Goal: Navigation & Orientation: Find specific page/section

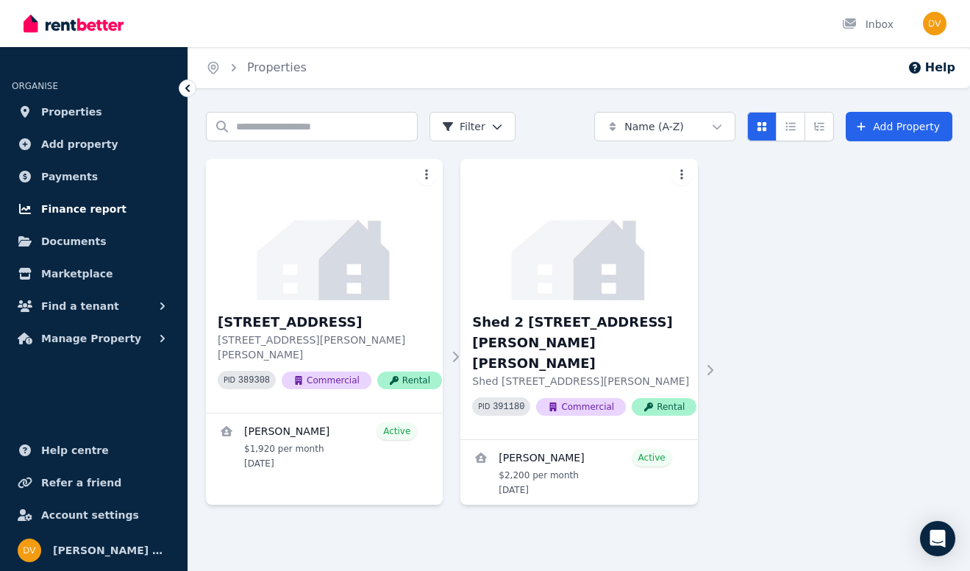
click at [86, 210] on span "Finance report" at bounding box center [83, 209] width 85 height 18
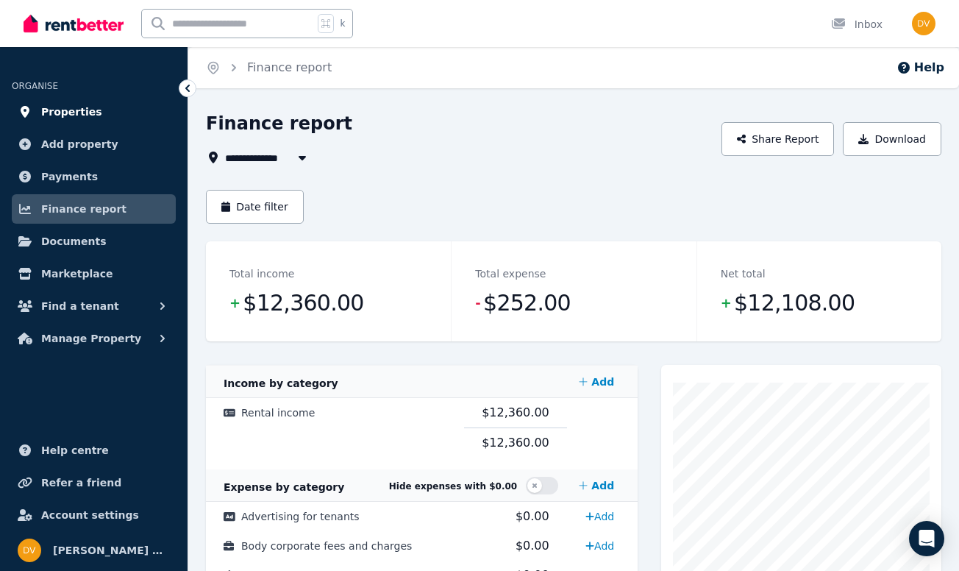
click at [66, 110] on span "Properties" at bounding box center [71, 112] width 61 height 18
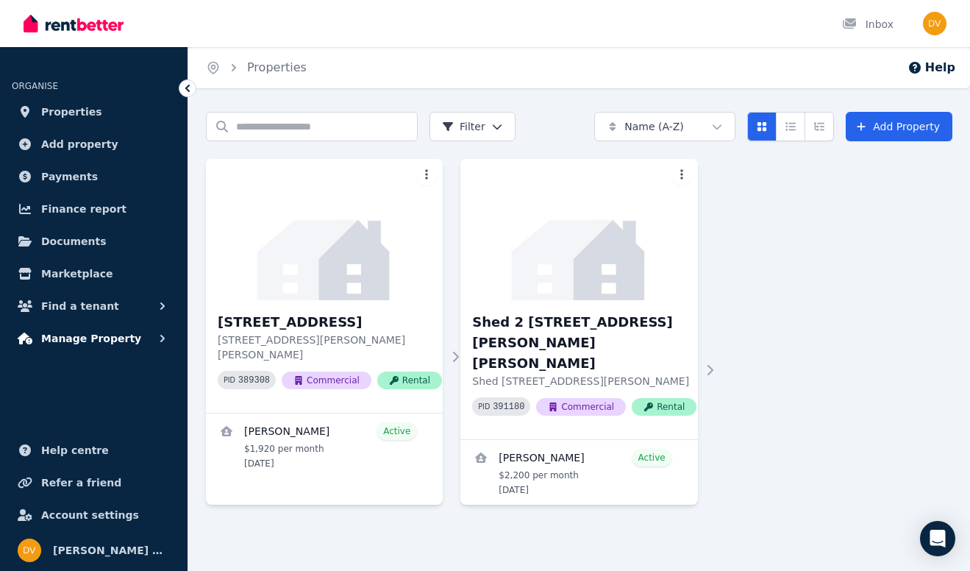
click at [122, 335] on span "Manage Property" at bounding box center [91, 339] width 100 height 18
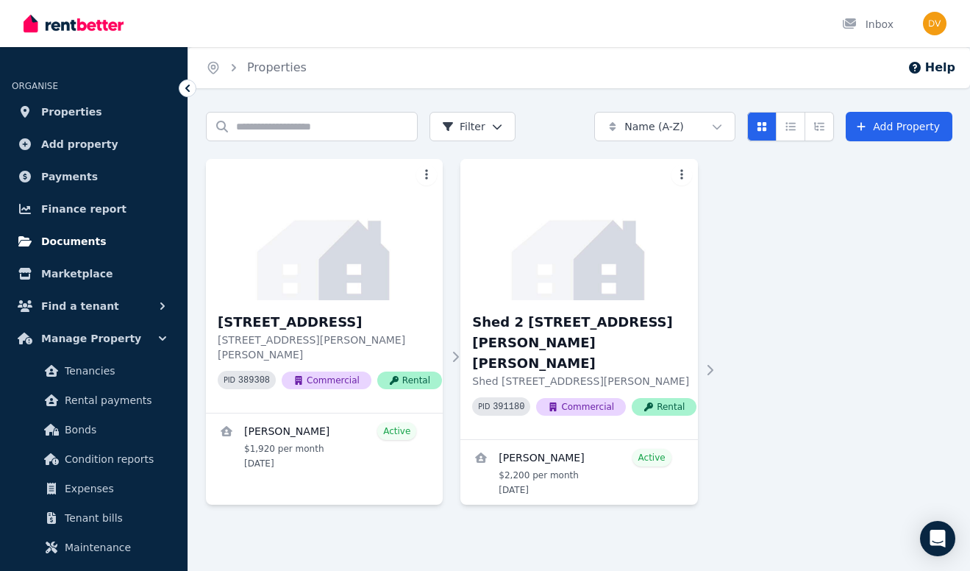
click at [58, 243] on span "Documents" at bounding box center [73, 241] width 65 height 18
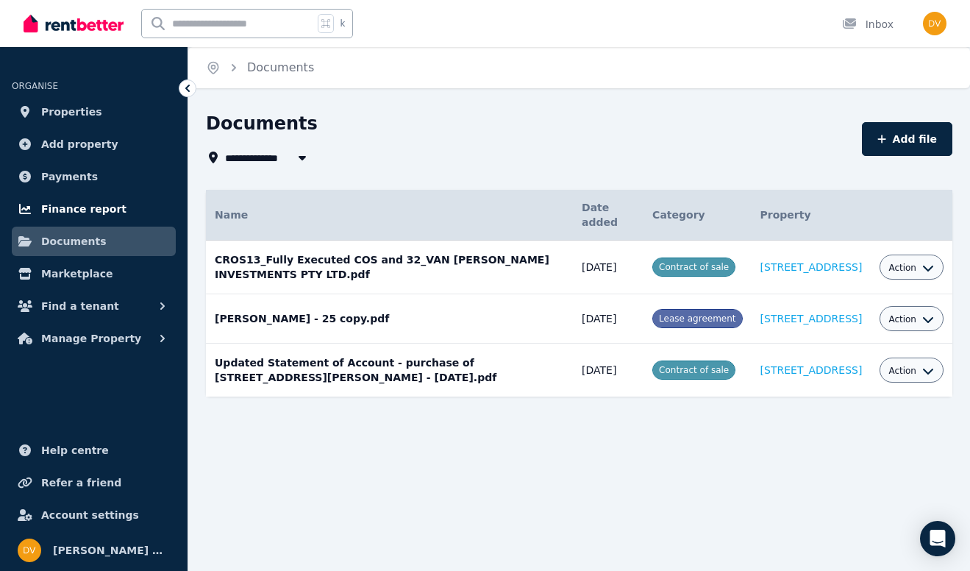
click at [74, 208] on span "Finance report" at bounding box center [83, 209] width 85 height 18
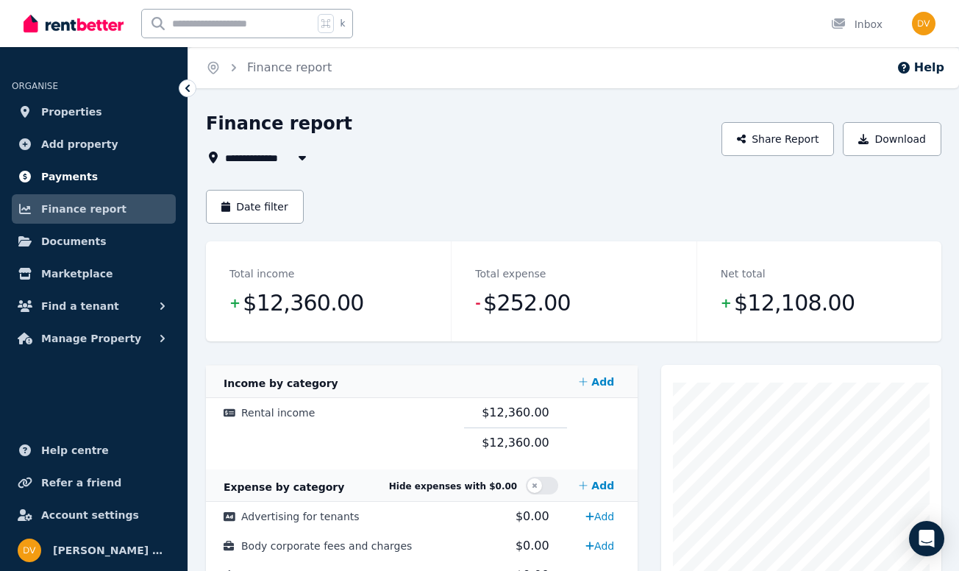
click at [67, 176] on span "Payments" at bounding box center [69, 177] width 57 height 18
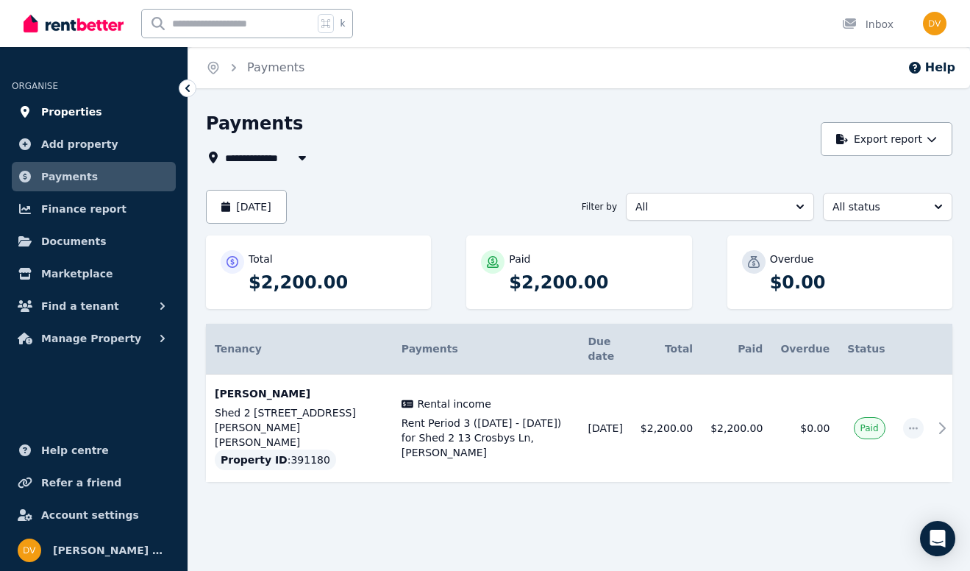
click at [62, 110] on span "Properties" at bounding box center [71, 112] width 61 height 18
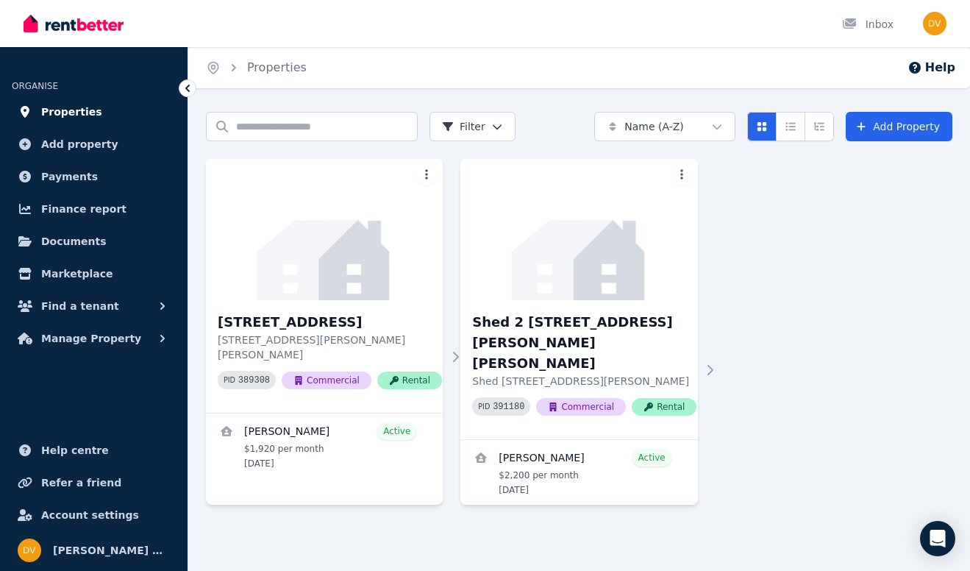
click at [71, 106] on span "Properties" at bounding box center [71, 112] width 61 height 18
